Goal: Information Seeking & Learning: Compare options

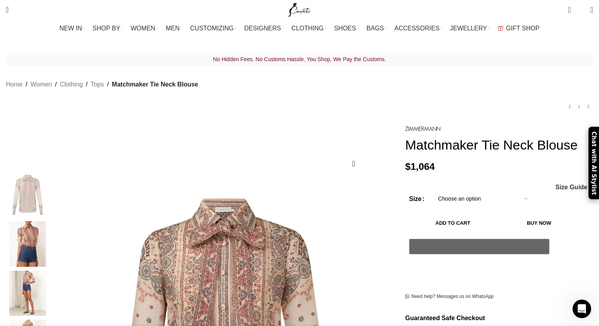
scroll to position [0, 65]
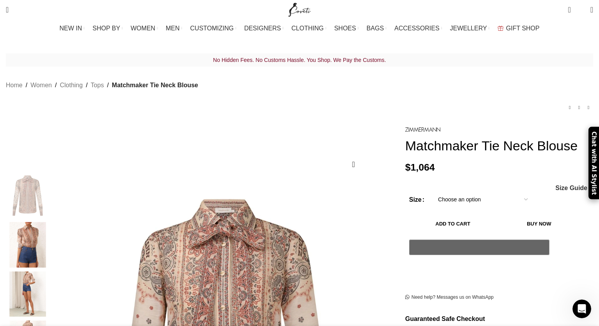
click at [432, 204] on select "Choose an option 6 UK 8 UK 10 UK 12 UK 14 UK 16 UK" at bounding box center [482, 199] width 101 height 16
click at [432, 193] on select "Choose an option 6 UK 8 UK 10 UK 12 UK 14 UK 16 UK" at bounding box center [482, 199] width 101 height 16
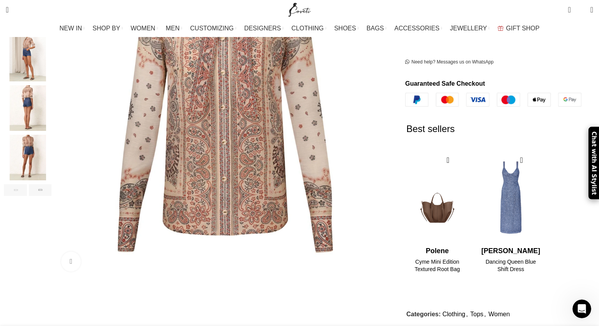
scroll to position [0, 164]
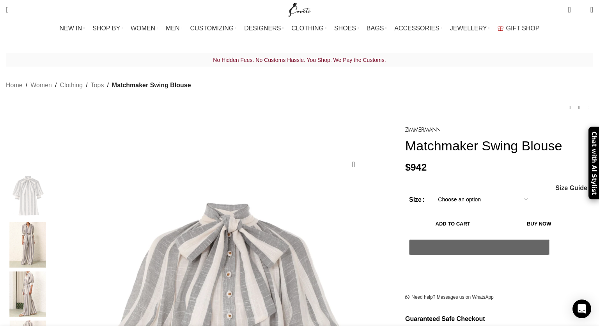
click at [441, 203] on select "Choose an option 6 UK 8 UK 10 UK 12 UK 14 UK 16 UK" at bounding box center [482, 199] width 101 height 16
click at [304, 10] on img "Site logo" at bounding box center [299, 9] width 26 height 19
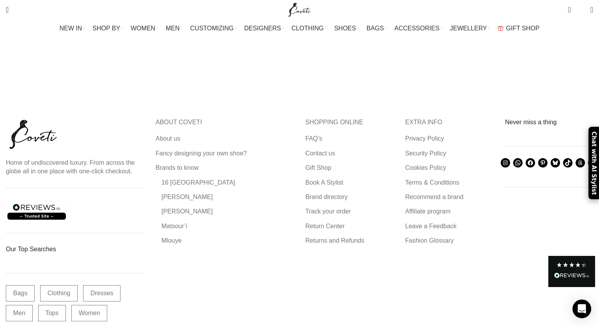
scroll to position [2587, 0]
click at [181, 135] on link "About us" at bounding box center [167, 139] width 25 height 9
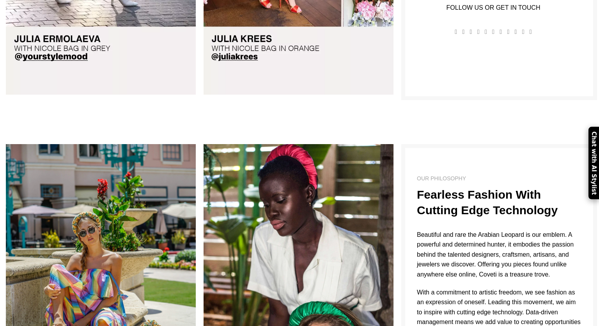
scroll to position [616, 0]
